Goal: Information Seeking & Learning: Find contact information

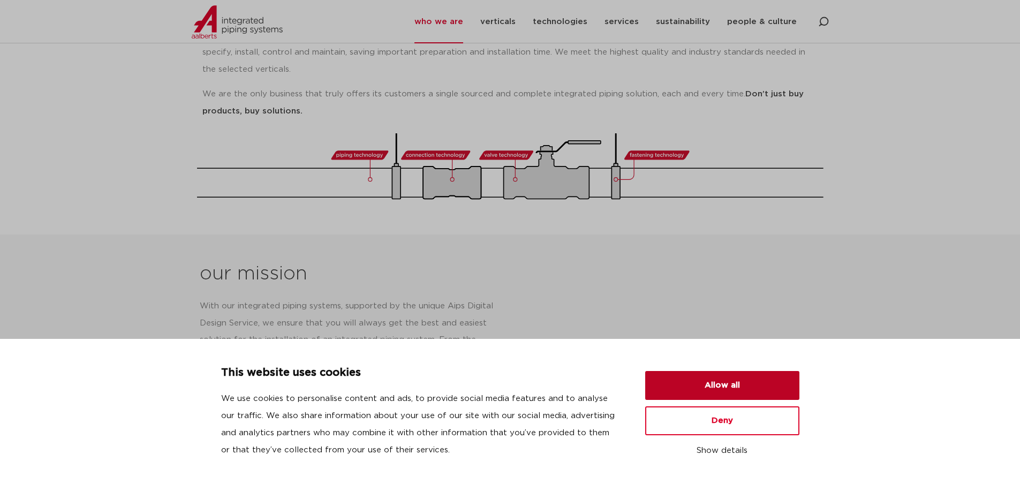
scroll to position [375, 0]
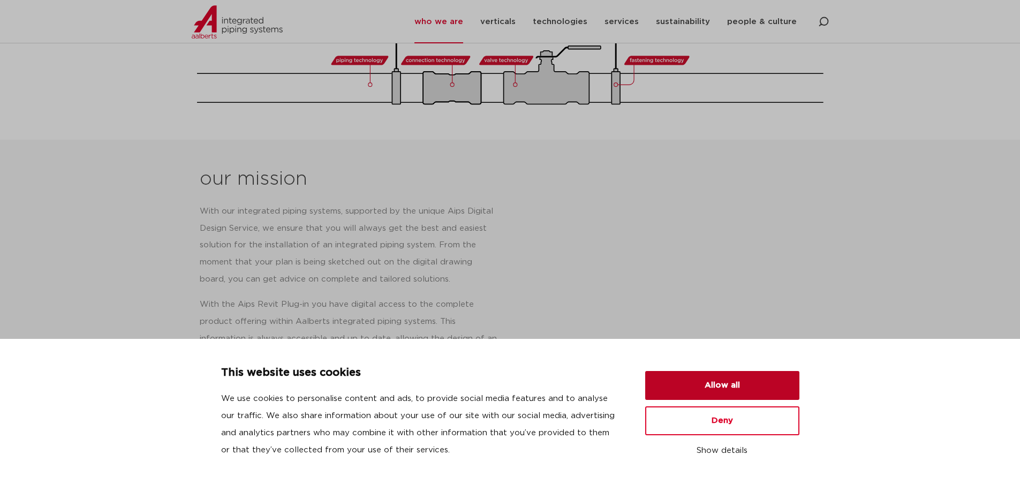
click at [693, 386] on button "Allow all" at bounding box center [722, 385] width 154 height 29
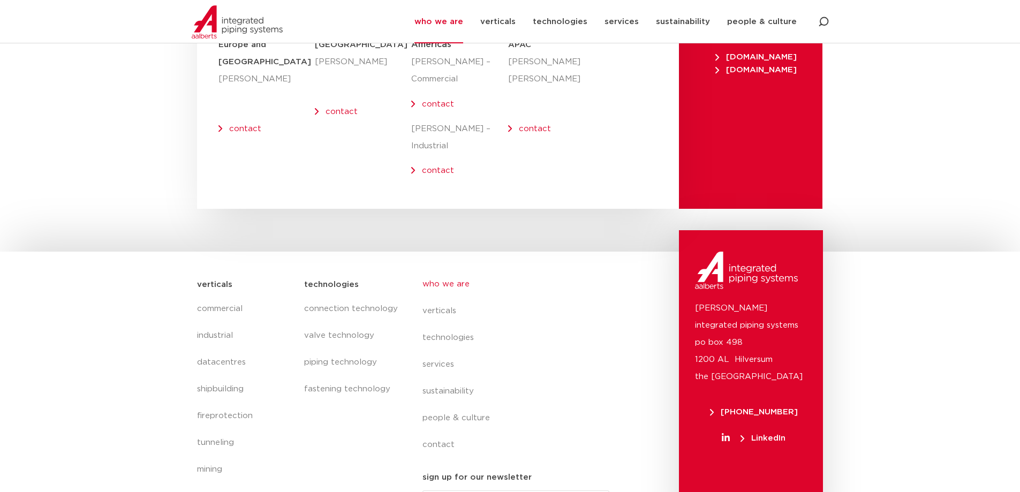
scroll to position [4404, 0]
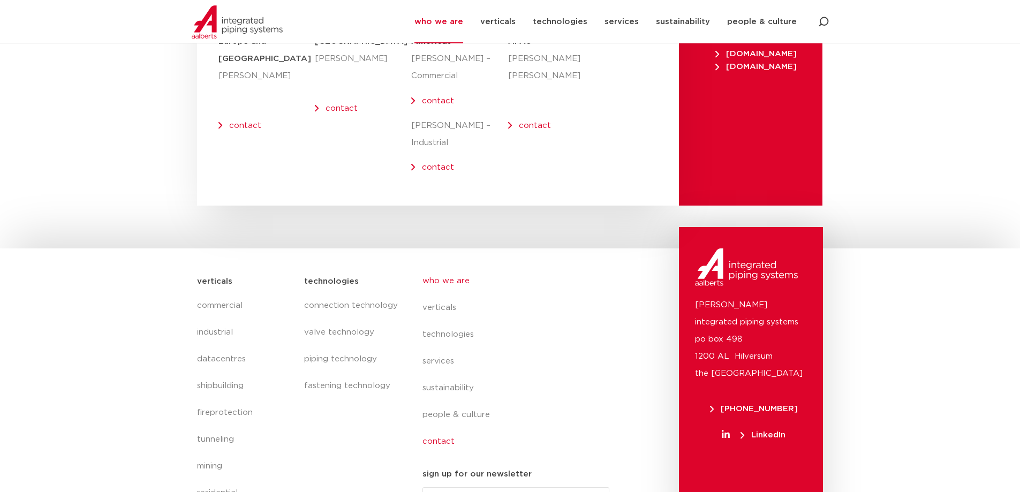
click at [436, 428] on link "contact" at bounding box center [520, 441] width 196 height 27
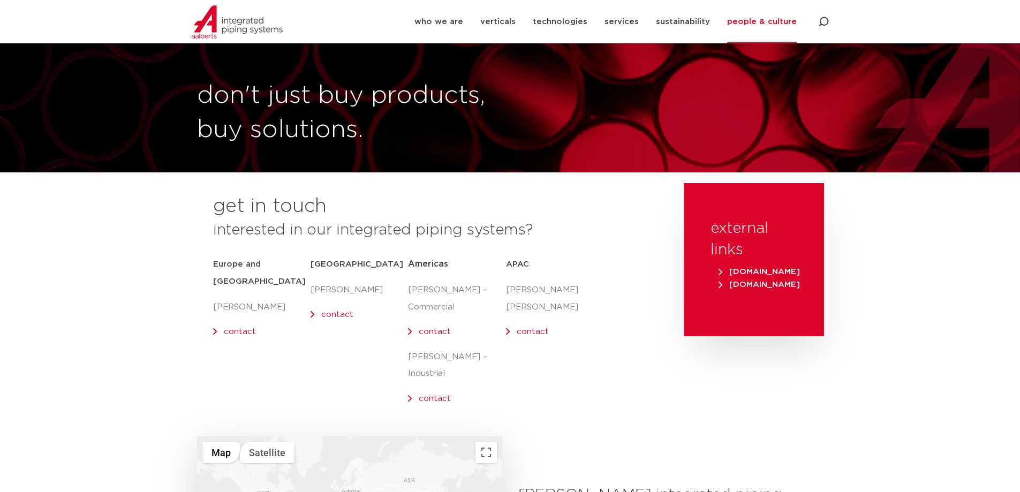
scroll to position [54, 0]
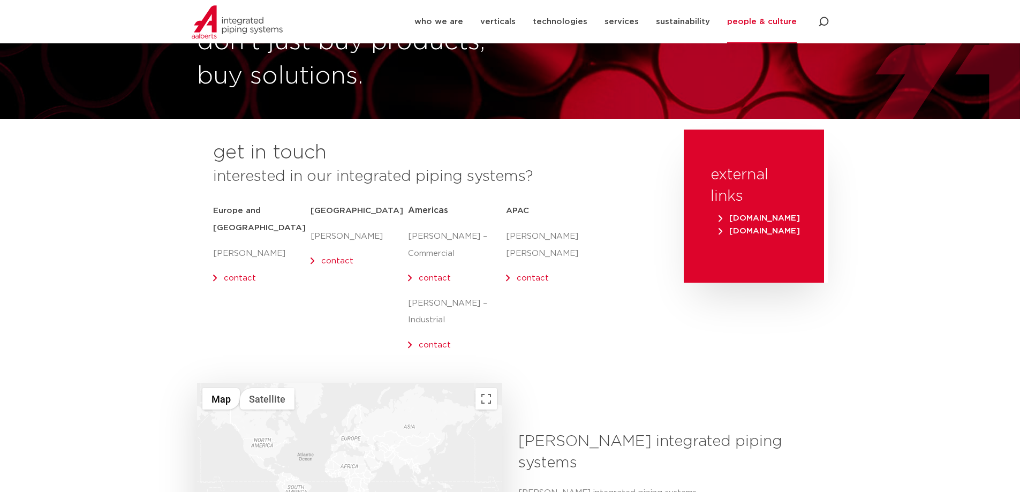
click at [436, 278] on link "contact" at bounding box center [435, 278] width 32 height 8
click at [407, 276] on div "Middle East [PERSON_NAME] contact" at bounding box center [358, 279] width 97 height 163
click at [419, 280] on link "contact" at bounding box center [435, 278] width 32 height 8
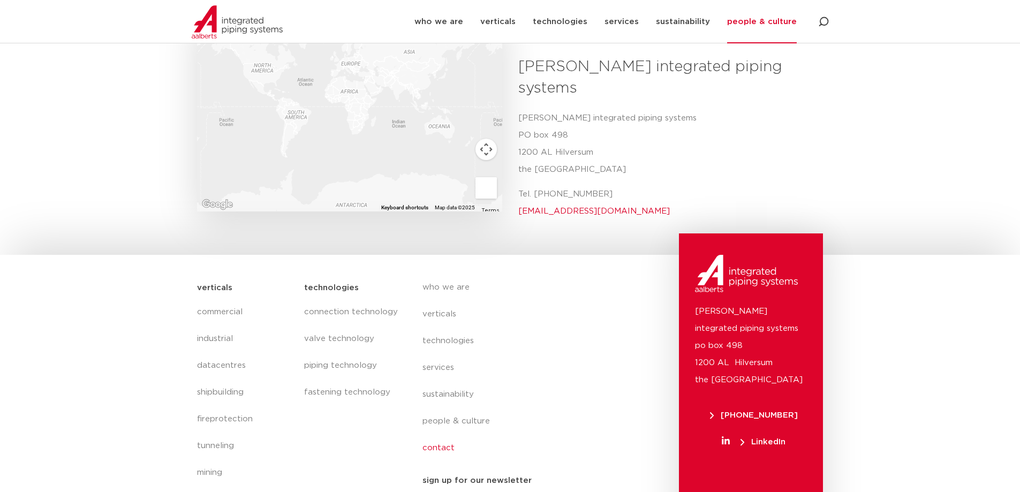
scroll to position [435, 0]
